Goal: Transaction & Acquisition: Subscribe to service/newsletter

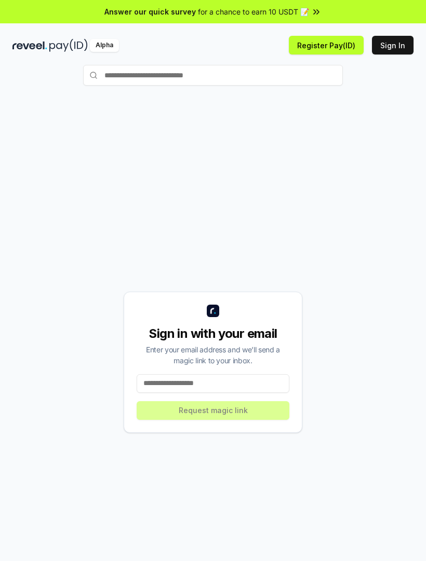
click at [191, 388] on input at bounding box center [212, 383] width 153 height 19
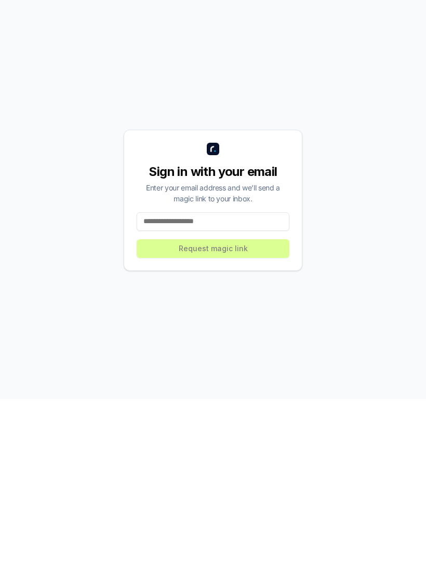
click at [202, 374] on input at bounding box center [212, 383] width 153 height 19
paste input "**********"
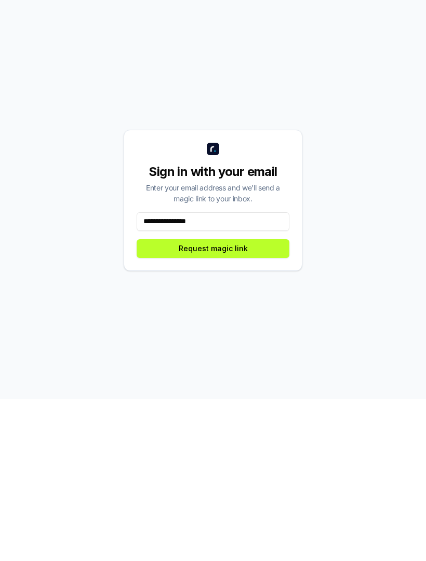
type input "**********"
click at [111, 290] on div "**********" at bounding box center [212, 361] width 401 height 511
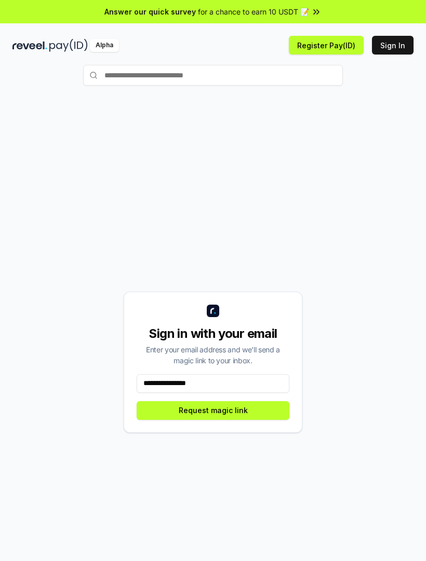
click at [324, 53] on button "Register Pay(ID)" at bounding box center [326, 45] width 75 height 19
click at [334, 524] on li "Connect your wallet to Register a Pay(ID)" at bounding box center [316, 531] width 185 height 26
click at [337, 539] on li "Connect your wallet to Register a Pay(ID)" at bounding box center [316, 531] width 185 height 26
click at [223, 78] on input "text" at bounding box center [212, 75] width 259 height 21
click at [102, 48] on div "Alpha" at bounding box center [104, 45] width 29 height 13
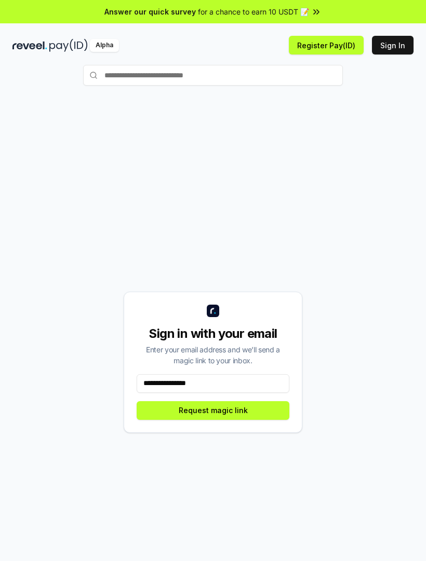
click at [311, 9] on icon at bounding box center [316, 12] width 10 height 10
click at [405, 42] on button "Sign In" at bounding box center [393, 45] width 42 height 19
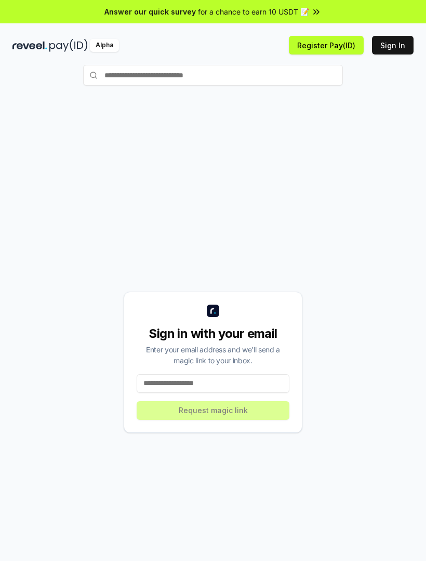
click at [203, 385] on input at bounding box center [212, 383] width 153 height 19
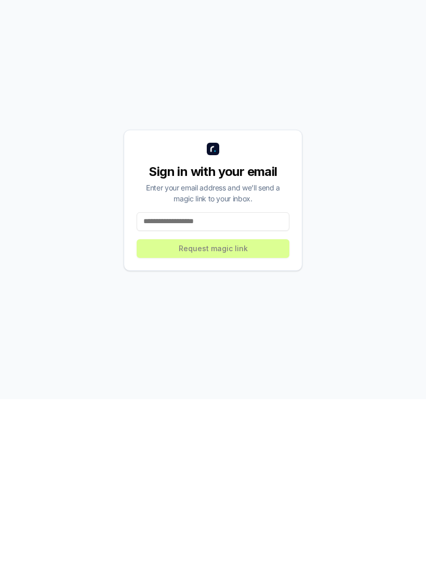
click at [204, 292] on div "Sign in with your email Enter your email address and we’ll send a magic link to…" at bounding box center [213, 362] width 179 height 141
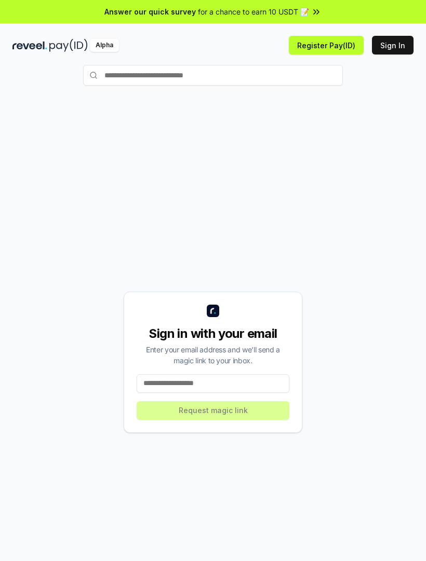
click at [176, 387] on input at bounding box center [212, 383] width 153 height 19
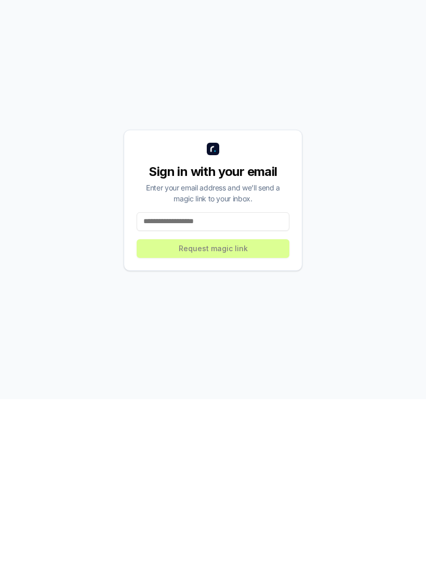
click at [194, 374] on input at bounding box center [212, 383] width 153 height 19
click at [151, 292] on div "Sign in with your email Enter your email address and we’ll send a magic link to…" at bounding box center [213, 362] width 179 height 141
